Goal: Find specific page/section: Find specific page/section

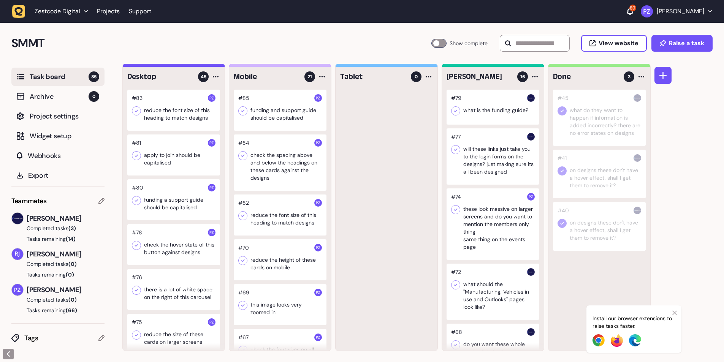
click at [17, 14] on icon "button" at bounding box center [19, 11] width 8 height 8
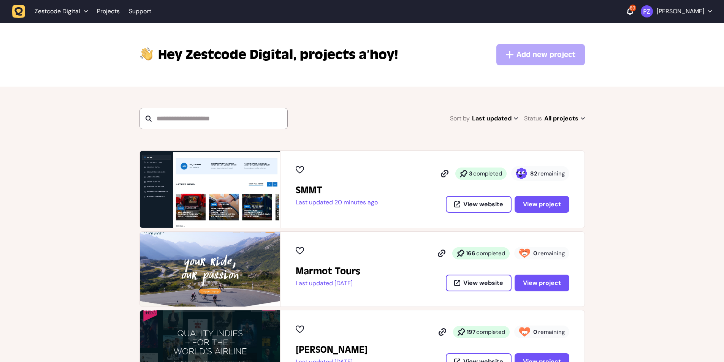
drag, startPoint x: 534, startPoint y: 173, endPoint x: 570, endPoint y: 172, distance: 36.1
click at [570, 172] on div "SMMT Last updated 20 minutes ago 3 completed 82 remaining View website View pro…" at bounding box center [432, 189] width 304 height 77
click at [533, 201] on span "View project" at bounding box center [542, 204] width 38 height 6
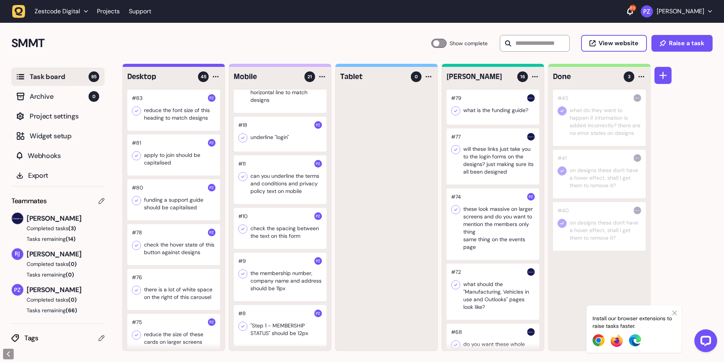
scroll to position [0, 0]
